Goal: Task Accomplishment & Management: Use online tool/utility

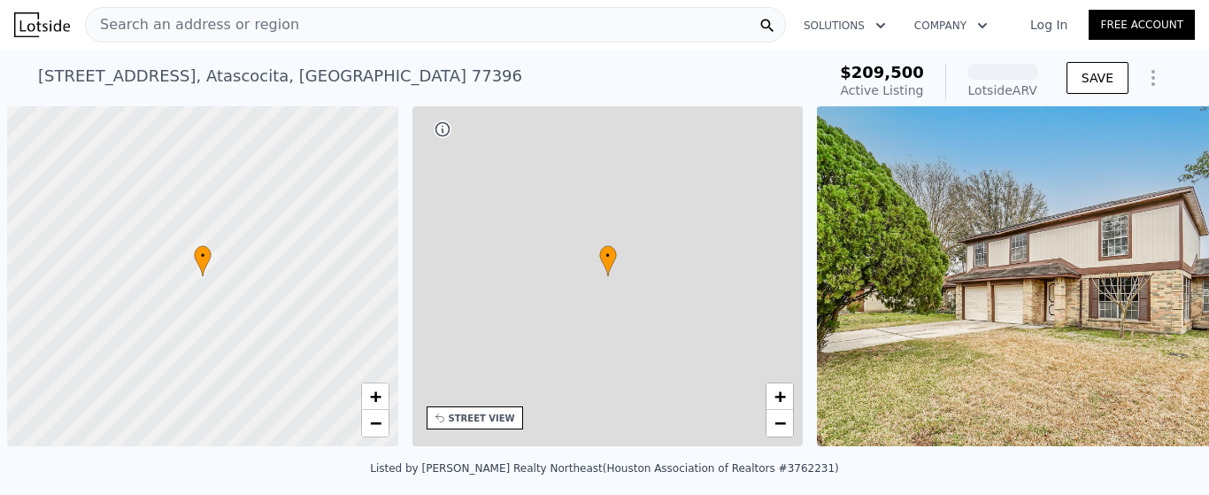
scroll to position [0, 7]
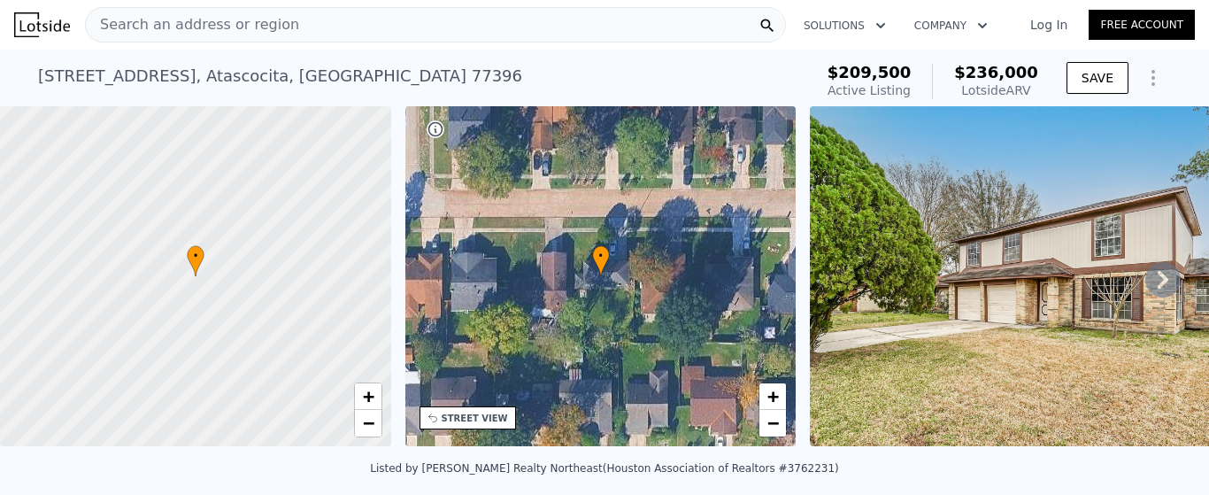
click at [878, 300] on img at bounding box center [1058, 276] width 496 height 340
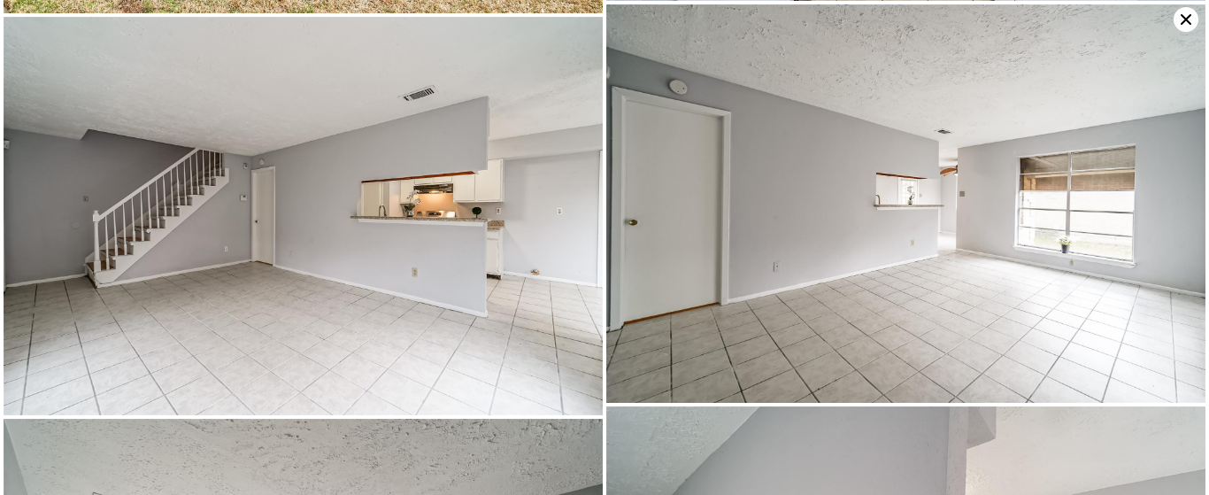
scroll to position [0, 0]
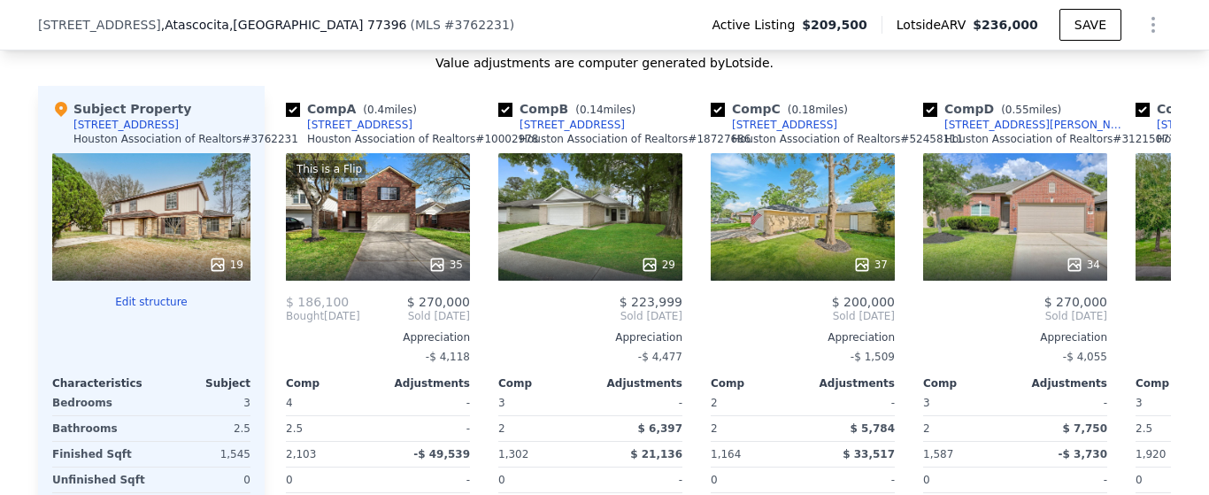
scroll to position [1745, 0]
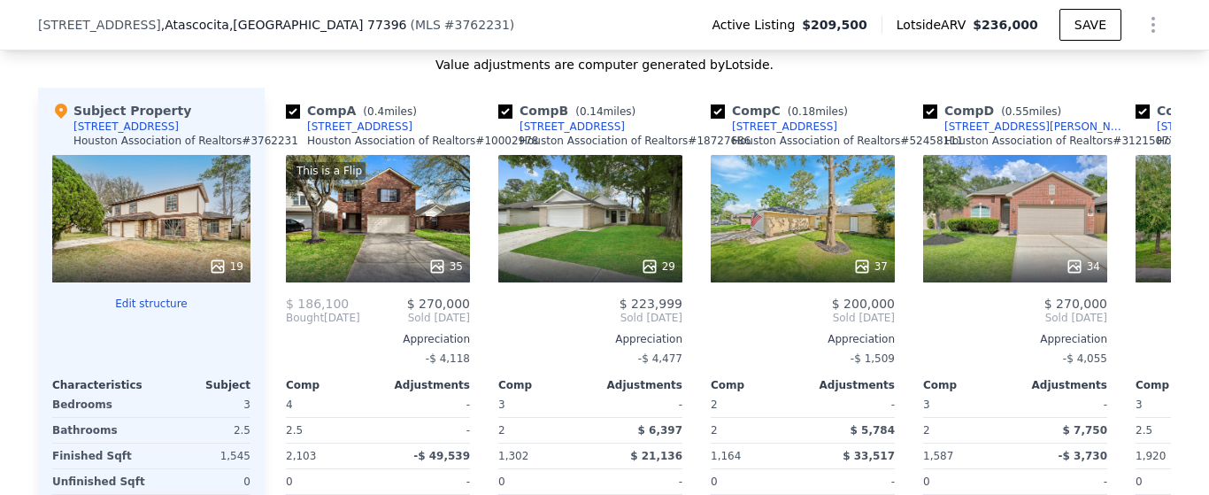
click at [711, 119] on input "checkbox" at bounding box center [718, 111] width 14 height 14
checkbox input "false"
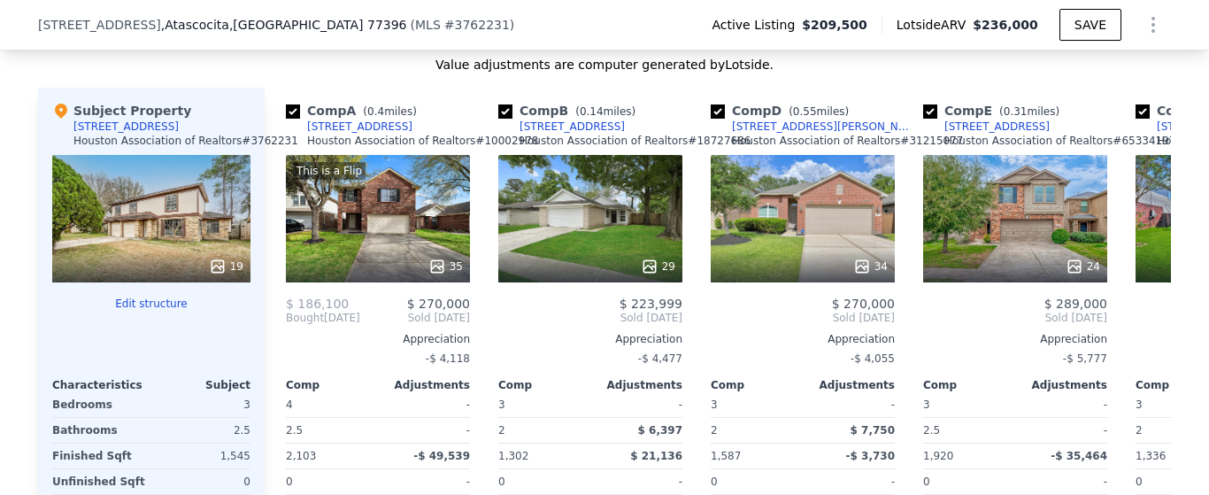
click at [711, 119] on input "checkbox" at bounding box center [718, 111] width 14 height 14
checkbox input "false"
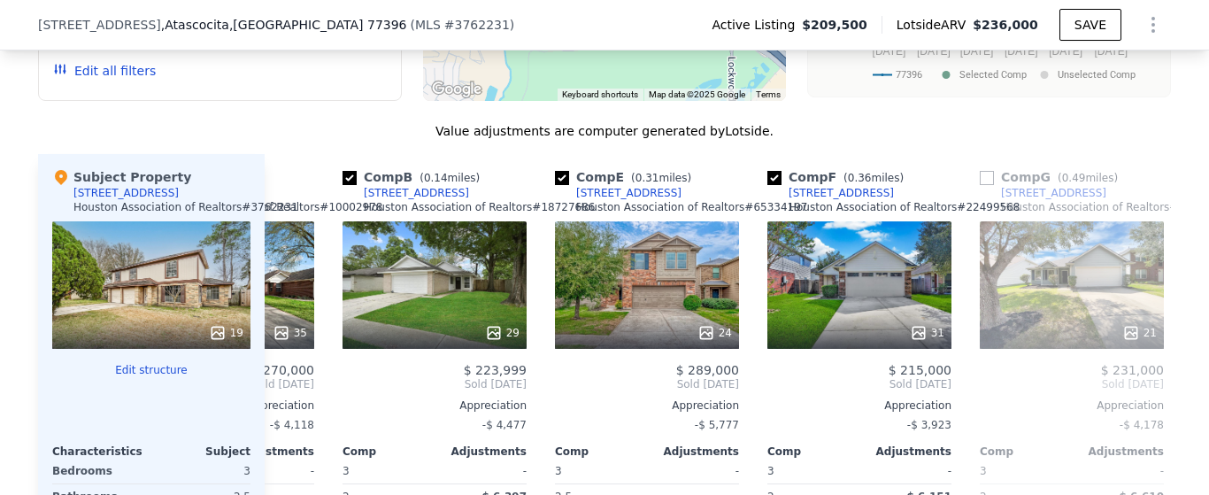
scroll to position [1680, 0]
